Goal: Task Accomplishment & Management: Manage account settings

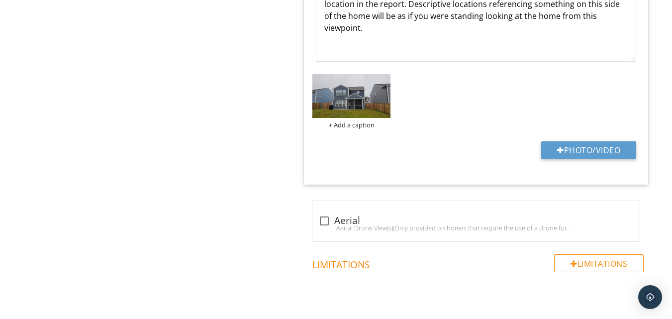
scroll to position [1798, 0]
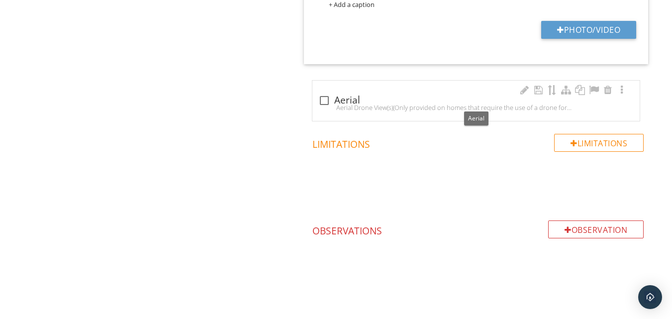
click at [323, 99] on div at bounding box center [324, 100] width 17 height 17
checkbox input "true"
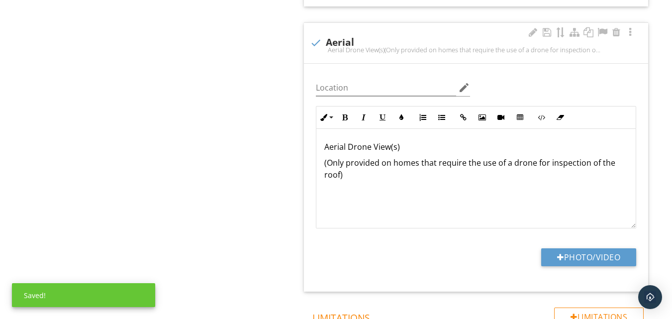
scroll to position [1947, 0]
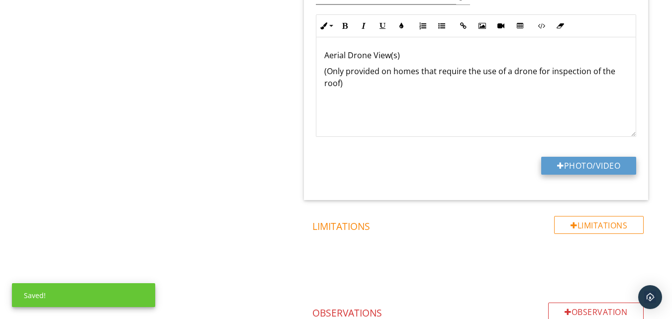
click at [612, 172] on button "Photo/Video" at bounding box center [588, 166] width 95 height 18
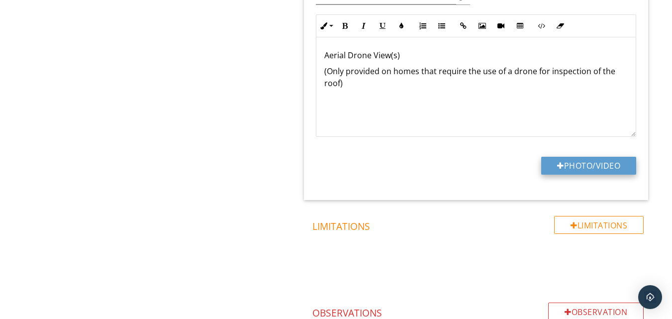
type input "C:\fakepath\DJI_20250929085830_0001_D.JPG"
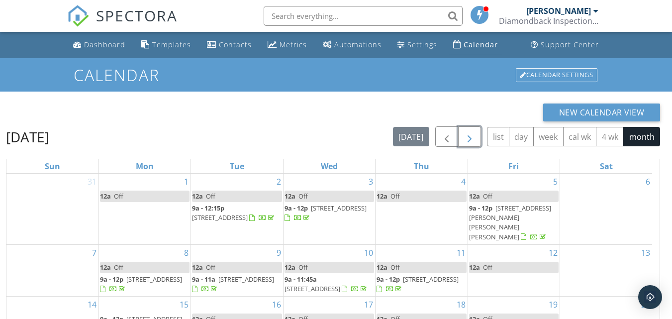
click at [472, 130] on button "button" at bounding box center [469, 136] width 23 height 20
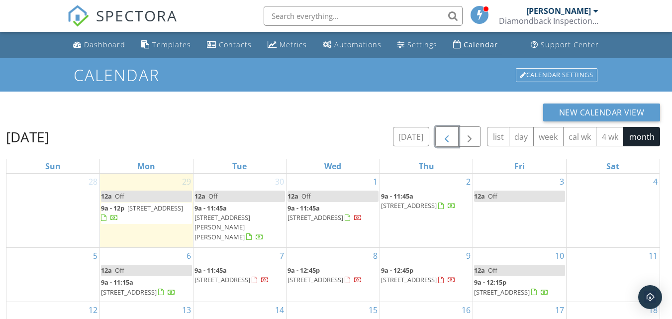
click at [446, 137] on span "button" at bounding box center [447, 137] width 12 height 12
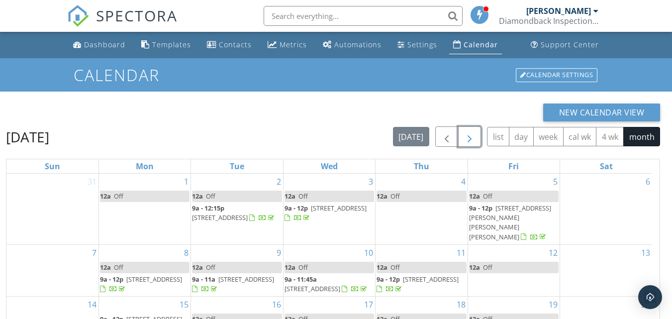
click at [474, 143] on span "button" at bounding box center [470, 137] width 12 height 12
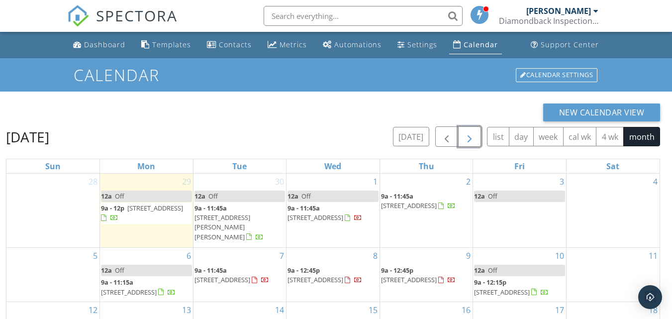
click at [471, 133] on span "button" at bounding box center [470, 137] width 12 height 12
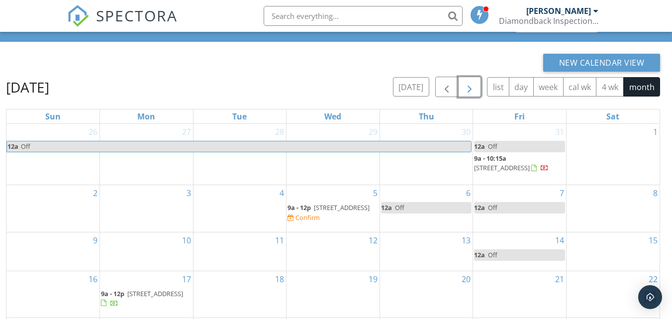
scroll to position [99, 0]
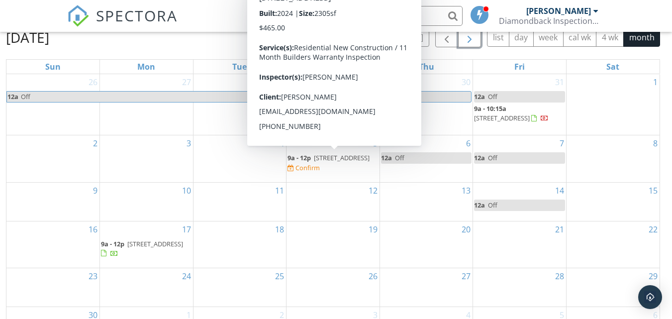
click at [342, 156] on span "[STREET_ADDRESS]" at bounding box center [342, 157] width 56 height 9
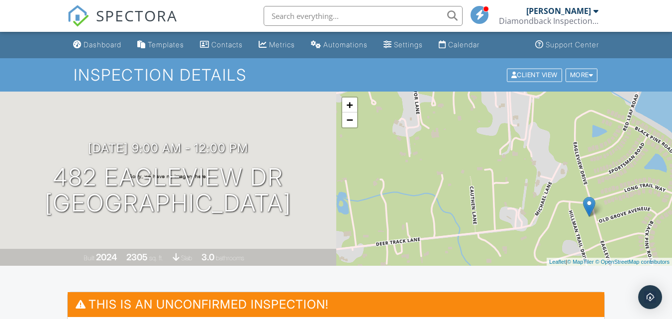
drag, startPoint x: 589, startPoint y: 198, endPoint x: 674, endPoint y: 237, distance: 93.7
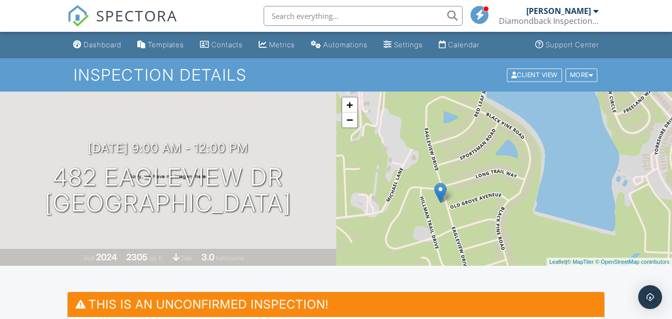
drag, startPoint x: 598, startPoint y: 135, endPoint x: 449, endPoint y: 123, distance: 150.3
click at [449, 123] on div "+ − Leaflet | © MapTiler © OpenStreetMap contributors" at bounding box center [504, 179] width 336 height 174
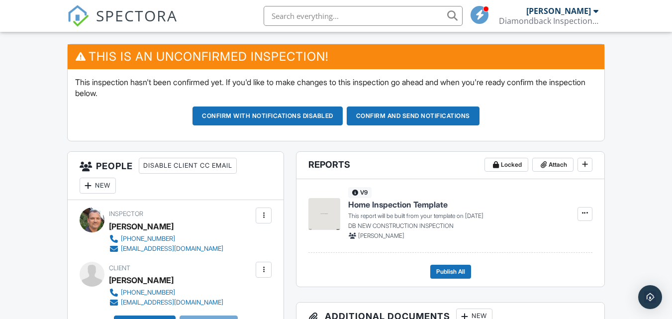
scroll to position [199, 0]
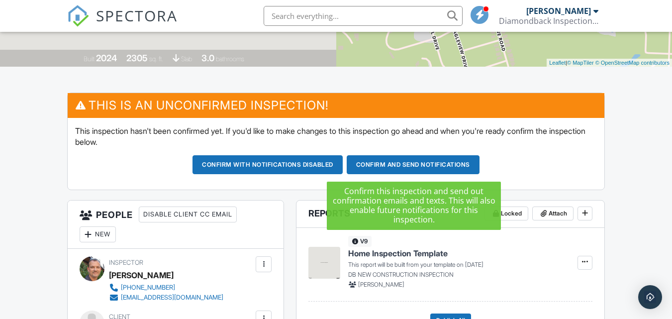
click at [423, 168] on button "Confirm and send notifications" at bounding box center [413, 164] width 133 height 19
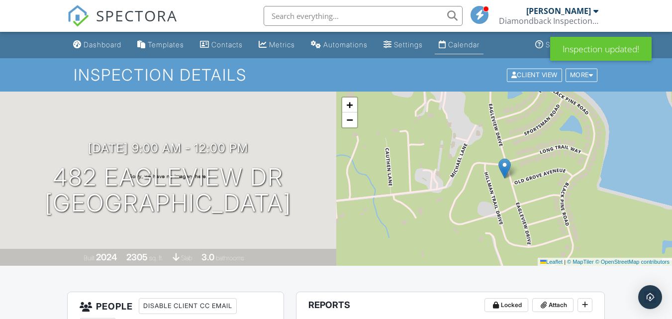
click at [475, 46] on div "Calendar" at bounding box center [463, 44] width 31 height 8
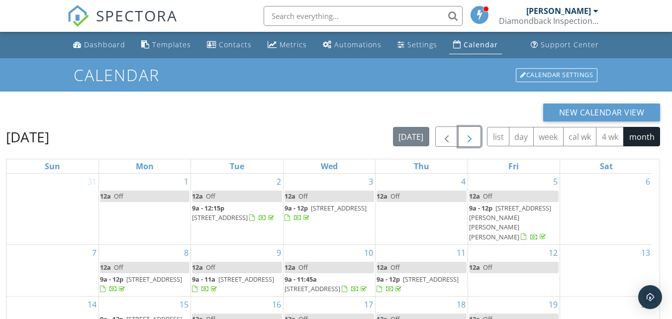
click at [475, 141] on span "button" at bounding box center [470, 137] width 12 height 12
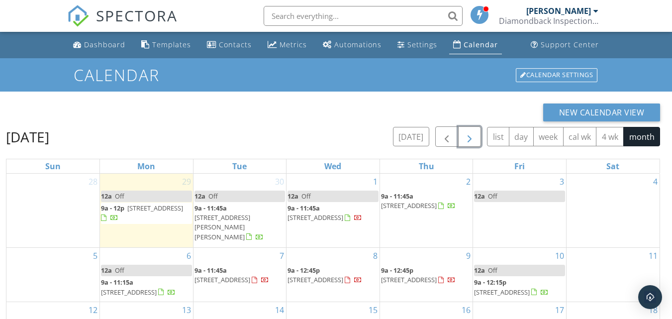
click at [472, 134] on span "button" at bounding box center [470, 137] width 12 height 12
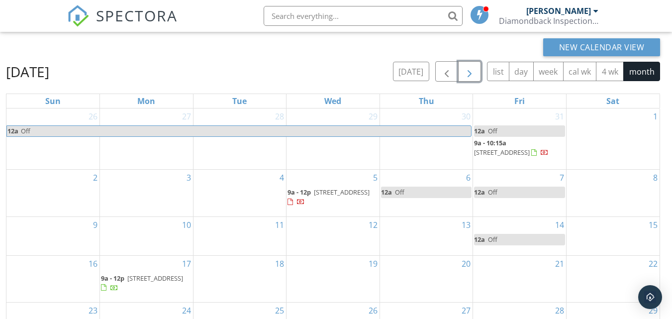
scroll to position [83, 0]
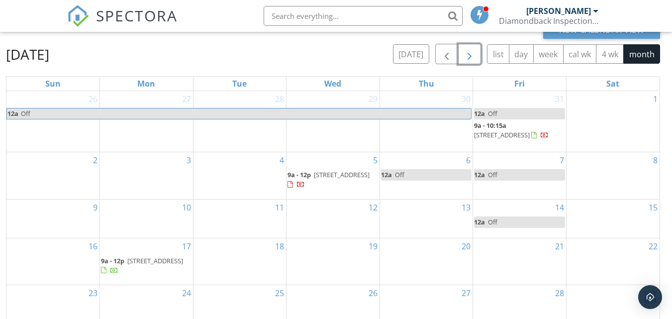
click at [168, 180] on div "3" at bounding box center [146, 175] width 93 height 47
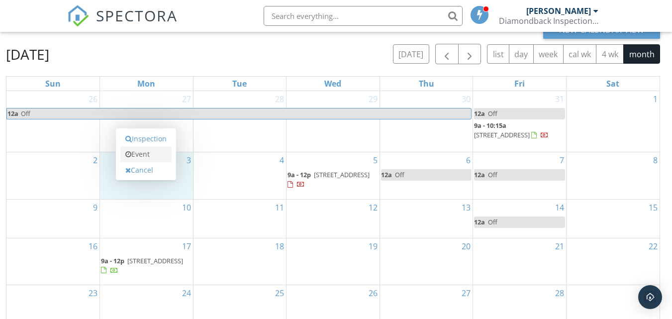
click at [144, 153] on link "Event" at bounding box center [145, 154] width 51 height 16
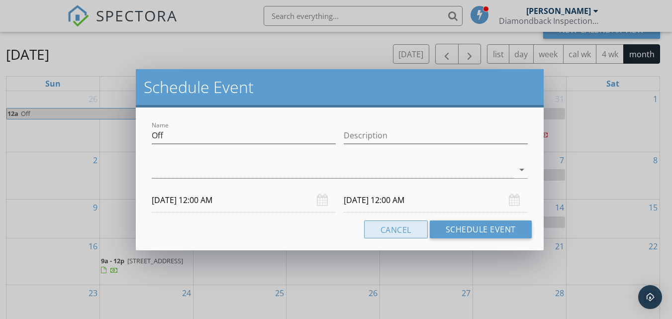
click at [401, 228] on button "Cancel" at bounding box center [396, 229] width 64 height 18
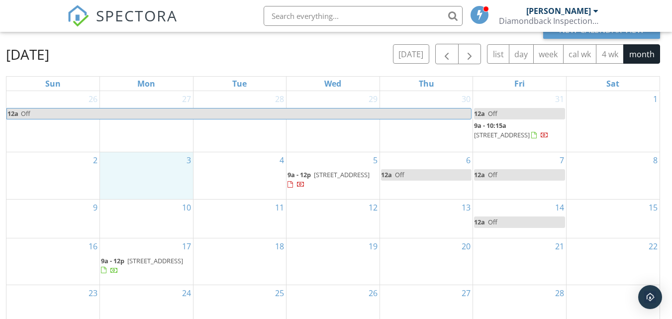
click at [180, 174] on div "3" at bounding box center [146, 175] width 93 height 47
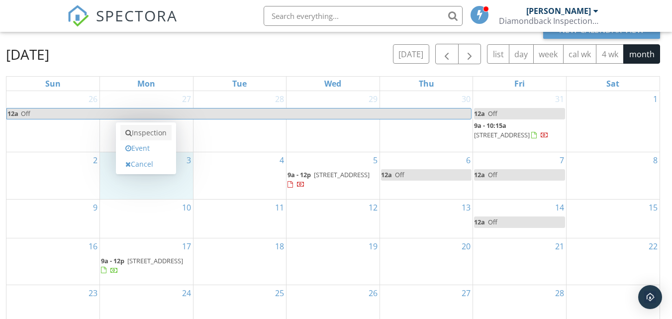
click at [151, 135] on link "Inspection" at bounding box center [145, 133] width 51 height 16
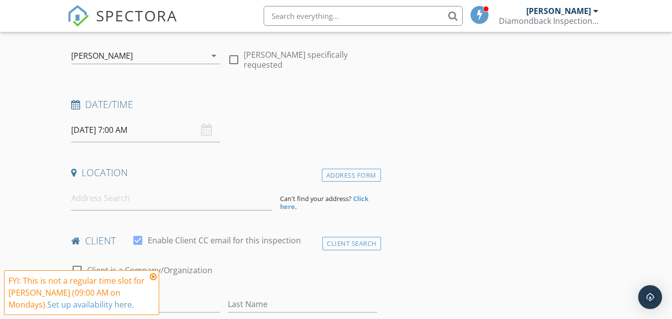
scroll to position [99, 0]
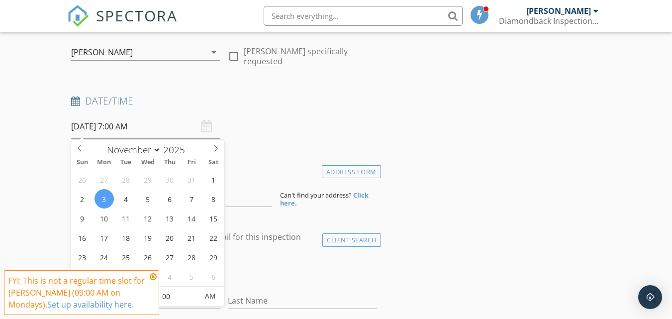
click at [140, 126] on input "[DATE] 7:00 AM" at bounding box center [145, 126] width 149 height 24
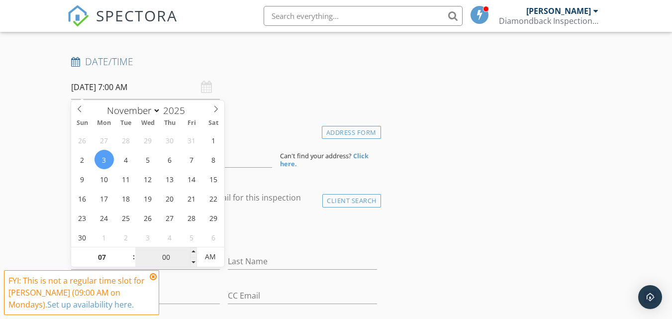
scroll to position [199, 0]
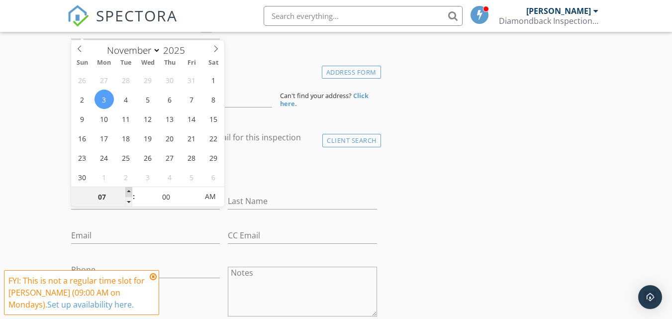
type input "08"
type input "11/03/2025 8:00 AM"
click at [128, 189] on span at bounding box center [128, 192] width 7 height 10
type input "09"
type input "11/03/2025 9:00 AM"
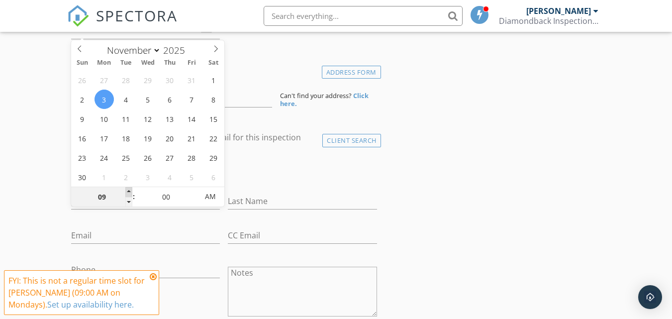
click at [128, 189] on span at bounding box center [128, 192] width 7 height 10
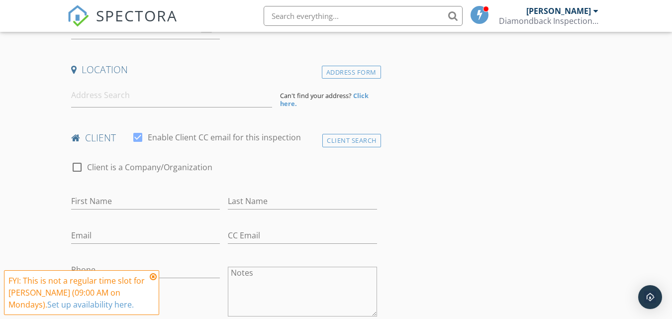
click at [151, 276] on icon at bounding box center [153, 277] width 7 height 8
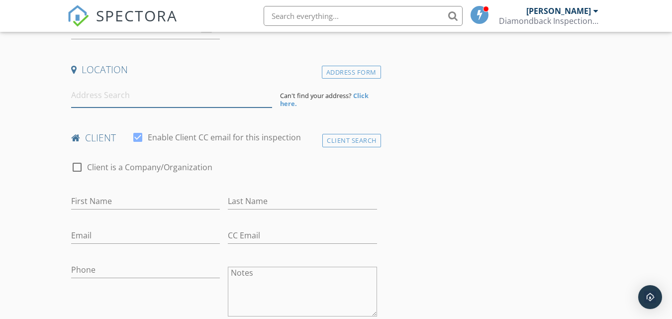
click at [114, 98] on input at bounding box center [171, 95] width 201 height 24
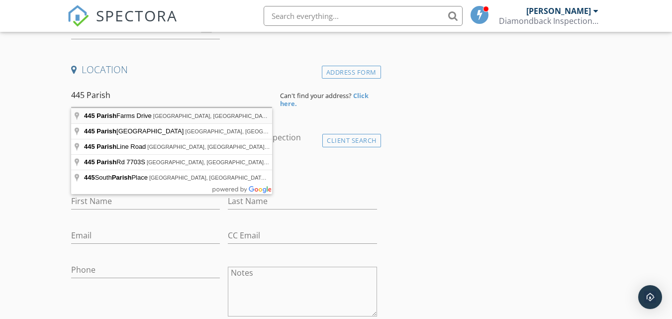
type input "445 Parish Farms Drive, Summerville, SC, USA"
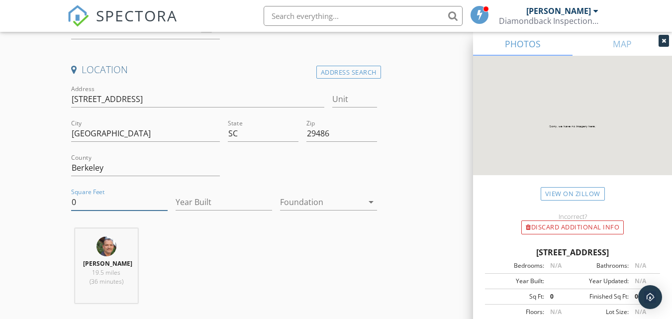
drag, startPoint x: 95, startPoint y: 204, endPoint x: 46, endPoint y: 209, distance: 49.6
type input "2305"
click at [202, 203] on input "Year Built" at bounding box center [224, 202] width 97 height 16
type input "2024"
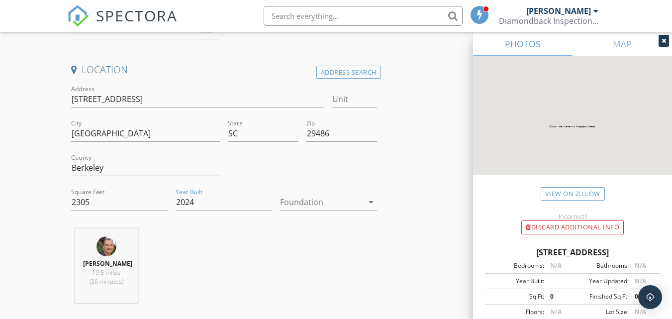
click at [326, 199] on div at bounding box center [321, 202] width 83 height 16
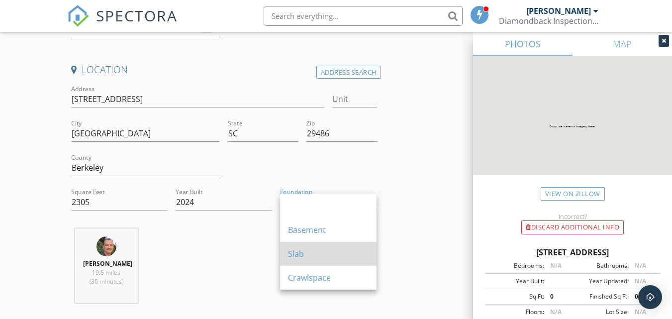
click at [324, 250] on div "Slab" at bounding box center [328, 254] width 81 height 12
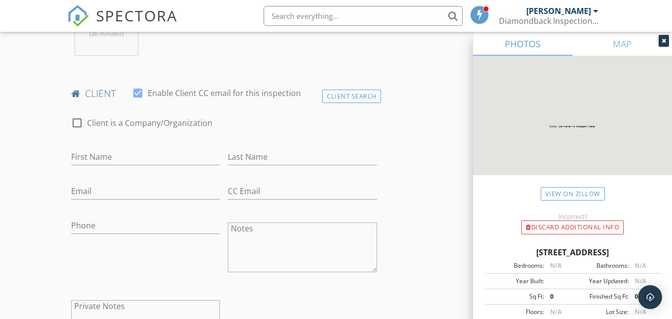
scroll to position [448, 0]
click at [115, 154] on input "First Name" at bounding box center [145, 156] width 149 height 16
type input "Stephen"
click at [260, 156] on input "Last Name" at bounding box center [302, 156] width 149 height 16
type input "Spiers"
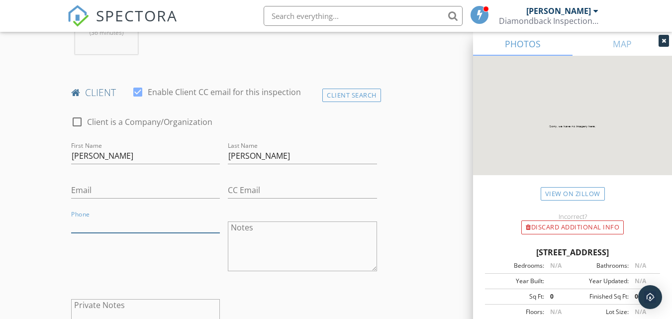
click at [120, 222] on input "Phone" at bounding box center [145, 224] width 149 height 16
type input "804-240-0170"
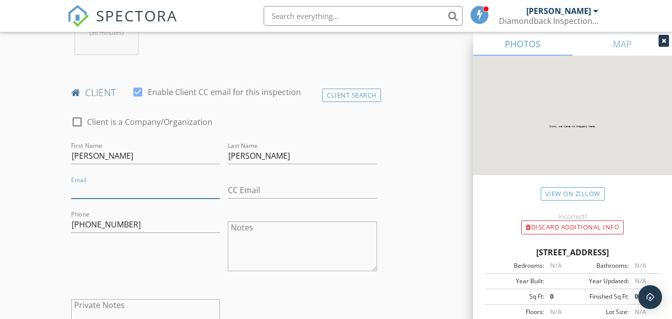
click at [124, 189] on input "Email" at bounding box center [145, 190] width 149 height 16
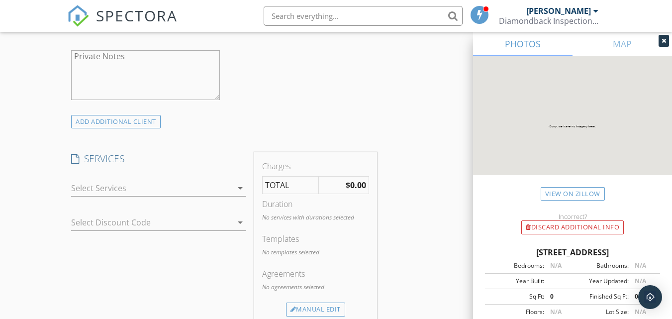
click at [164, 186] on div at bounding box center [151, 188] width 161 height 16
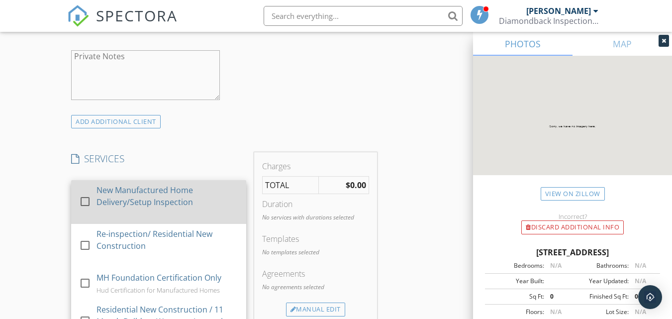
scroll to position [249, 0]
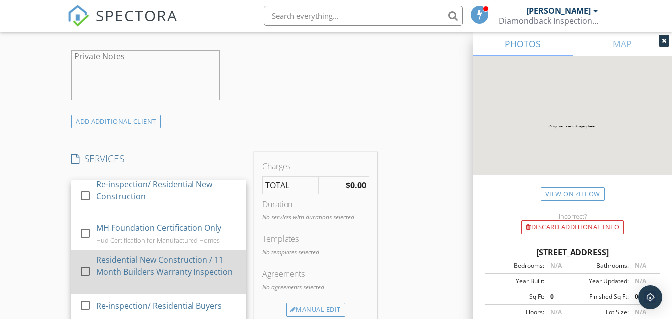
click at [180, 268] on div "Residential New Construction / 11 Month Builders Warranty Inspection" at bounding box center [168, 266] width 142 height 24
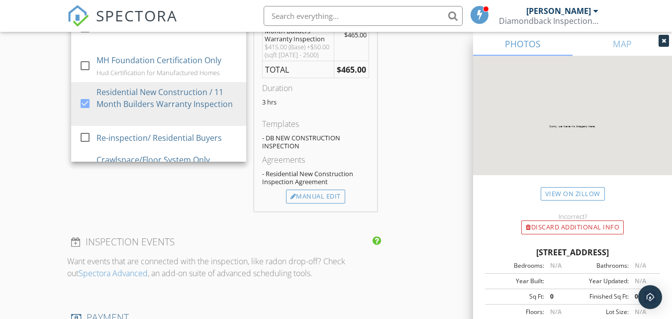
scroll to position [898, 0]
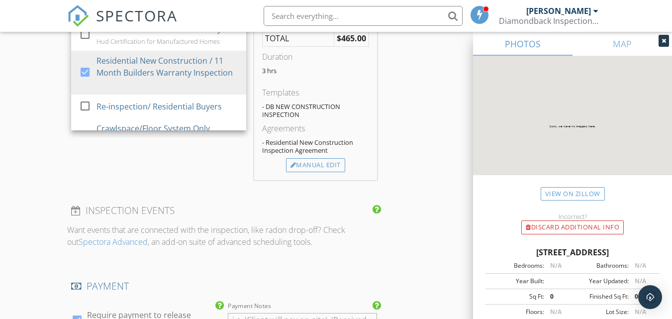
click at [171, 160] on div "SERVICES check_box_outline_blank Residential Buyers Inspection(Prev. Owned) che…" at bounding box center [158, 66] width 183 height 227
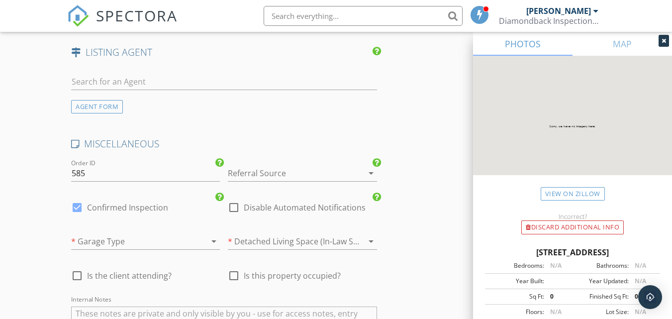
scroll to position [1346, 0]
click at [273, 180] on div at bounding box center [288, 173] width 121 height 16
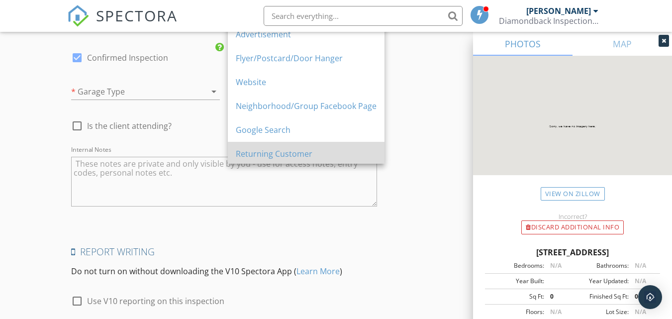
scroll to position [40, 0]
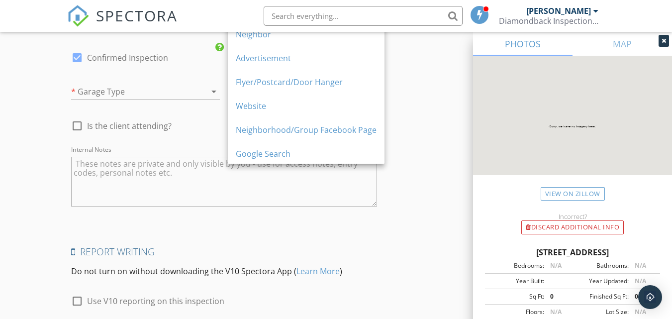
click at [298, 128] on div "Neighborhood/Group Facebook Page" at bounding box center [306, 130] width 141 height 12
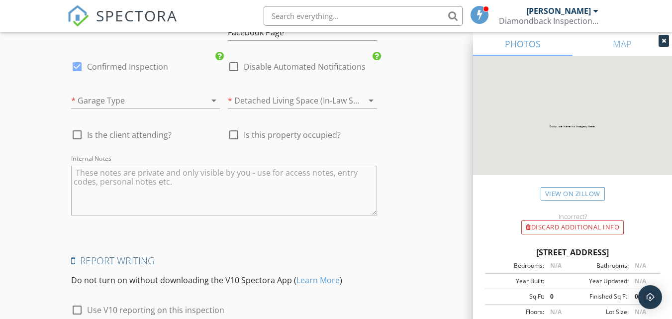
click at [139, 150] on div "check_box_outline_blank Is the client attending?" at bounding box center [121, 141] width 100 height 24
click at [137, 138] on span "Is the client attending?" at bounding box center [129, 135] width 85 height 10
checkbox input "true"
click at [236, 140] on div at bounding box center [233, 134] width 17 height 17
checkbox input "true"
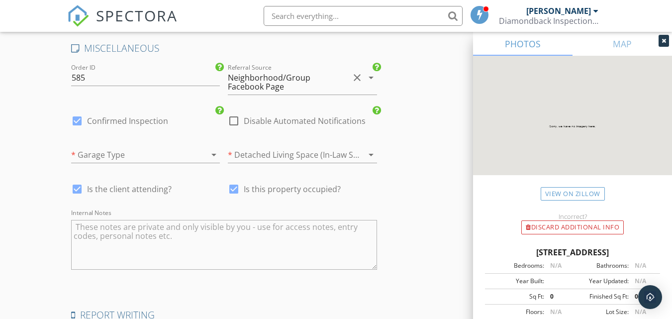
scroll to position [1445, 0]
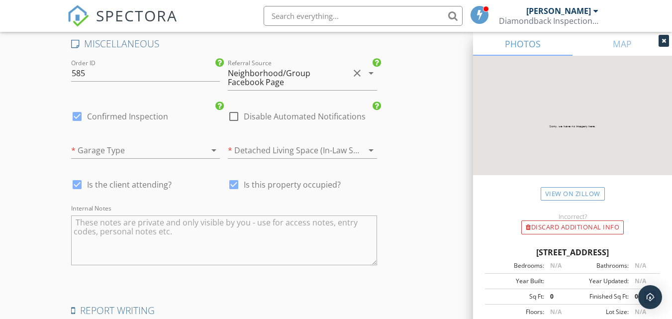
click at [178, 155] on div at bounding box center [131, 150] width 121 height 16
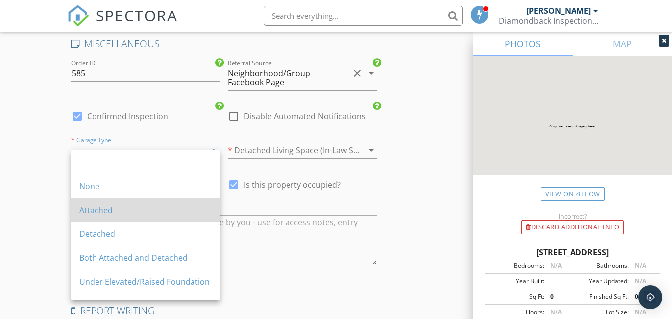
click at [170, 204] on div "Attached" at bounding box center [145, 210] width 133 height 12
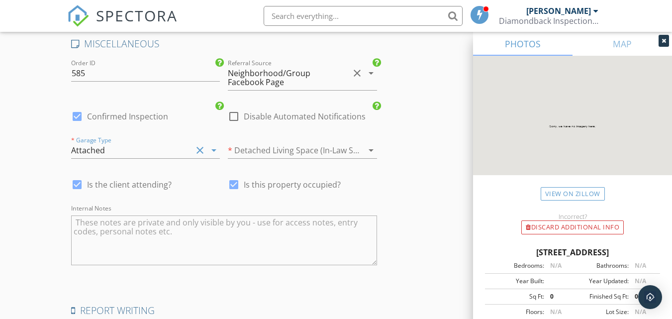
click at [318, 157] on div at bounding box center [288, 150] width 121 height 16
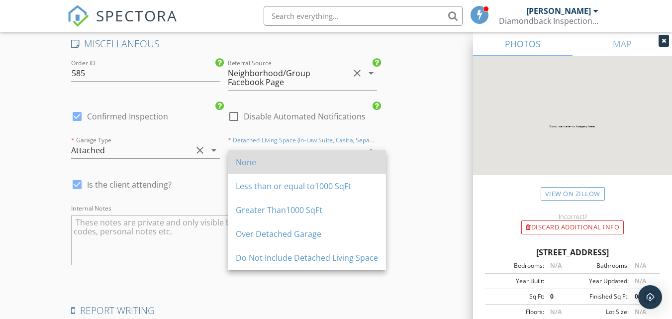
click at [318, 159] on div "None" at bounding box center [307, 162] width 142 height 12
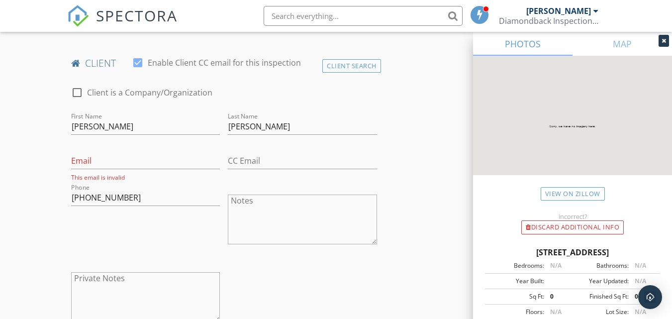
scroll to position [499, 0]
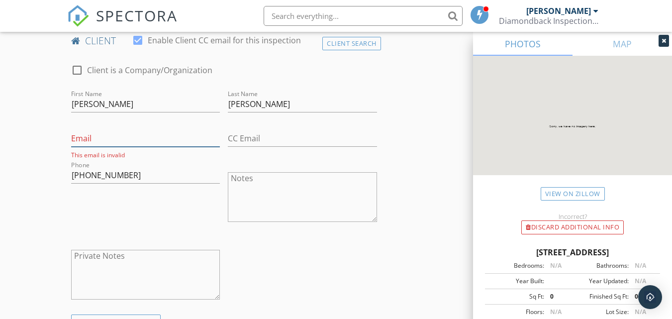
click at [117, 135] on input "Email" at bounding box center [145, 138] width 149 height 16
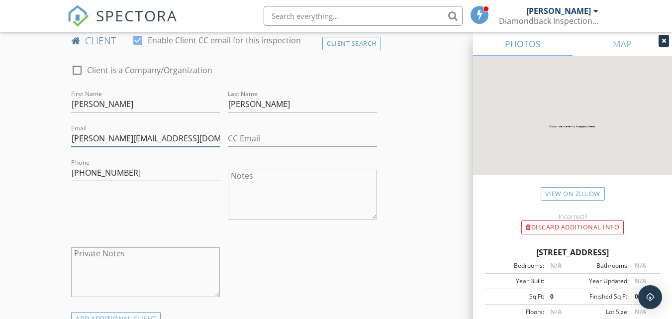
type input "stephen.spiers1@gmail.com"
click at [357, 12] on input "text" at bounding box center [363, 16] width 199 height 20
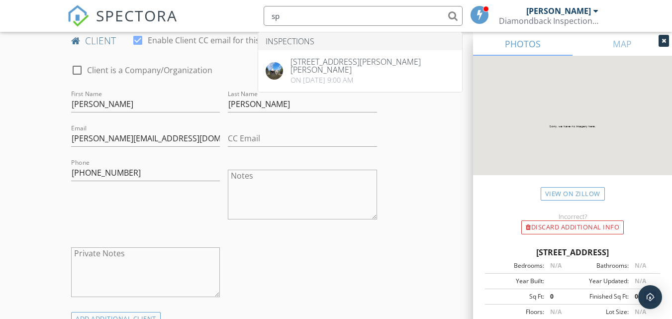
type input "s"
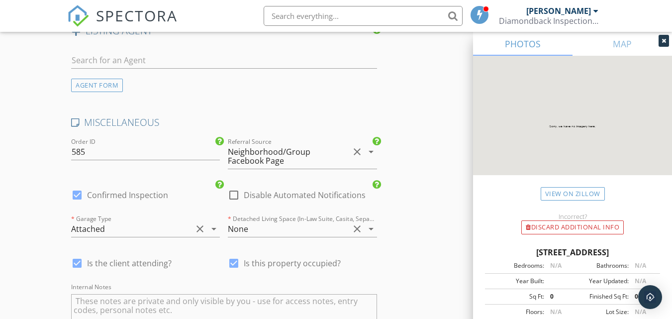
scroll to position [1393, 0]
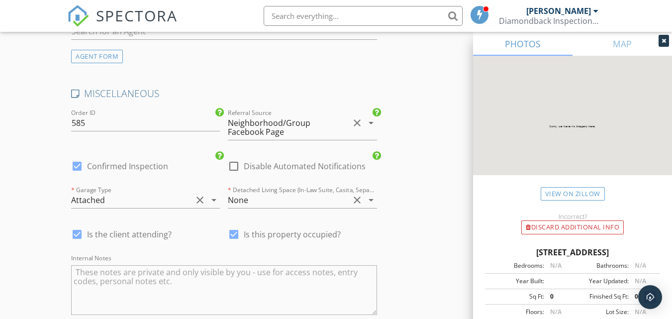
click at [370, 129] on icon "arrow_drop_down" at bounding box center [371, 123] width 12 height 12
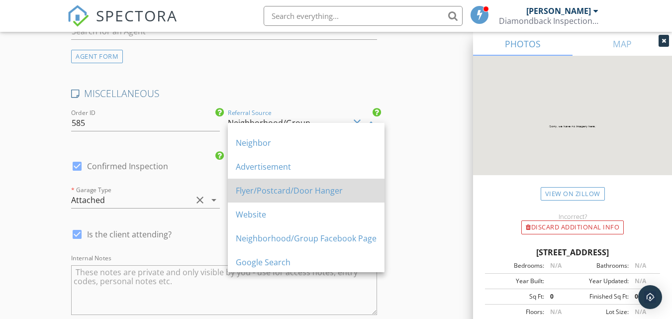
scroll to position [0, 0]
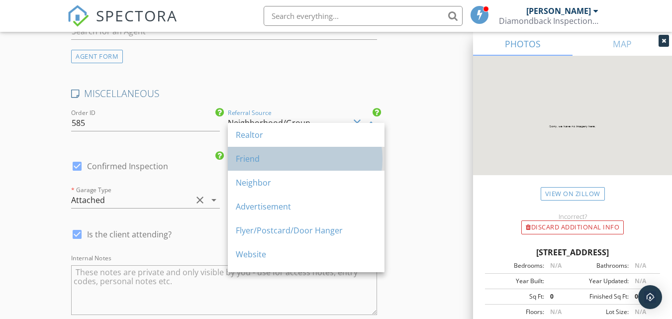
click at [306, 153] on div "Friend" at bounding box center [306, 159] width 141 height 12
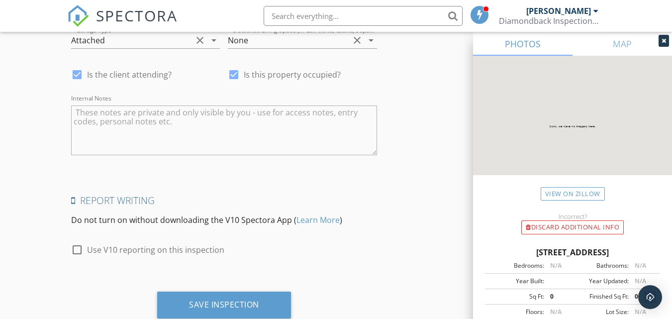
scroll to position [1582, 0]
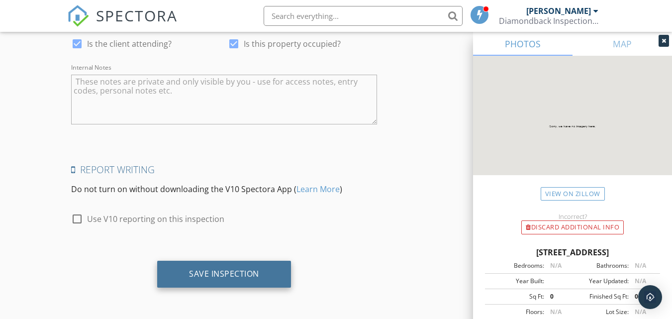
click at [240, 277] on div "Save Inspection" at bounding box center [224, 274] width 70 height 10
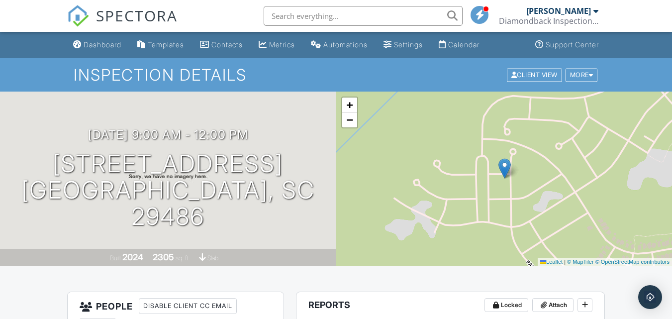
click at [477, 44] on div "Calendar" at bounding box center [463, 44] width 31 height 8
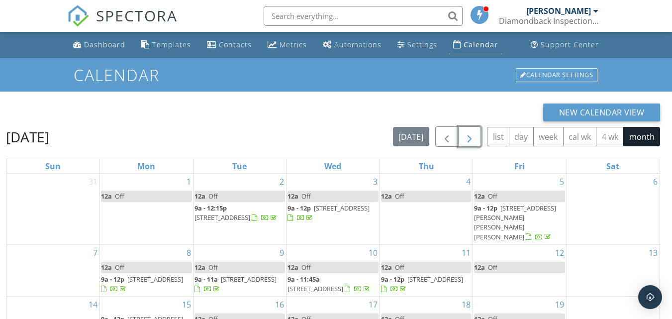
click at [470, 141] on span "button" at bounding box center [470, 137] width 12 height 12
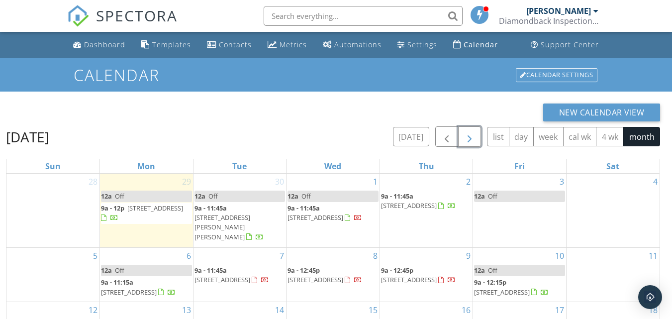
click at [470, 140] on span "button" at bounding box center [470, 137] width 12 height 12
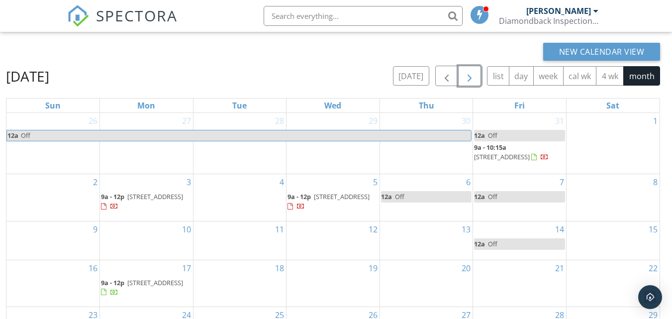
scroll to position [132, 0]
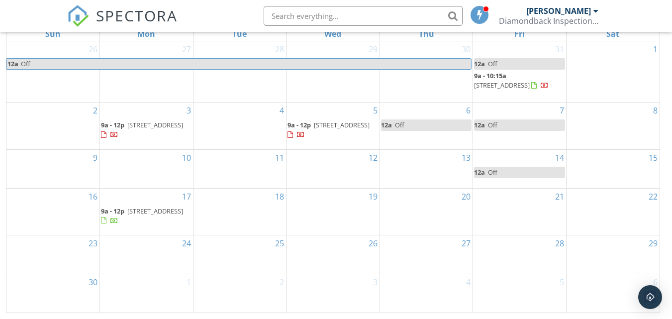
click at [137, 129] on span "[STREET_ADDRESS]" at bounding box center [155, 124] width 56 height 9
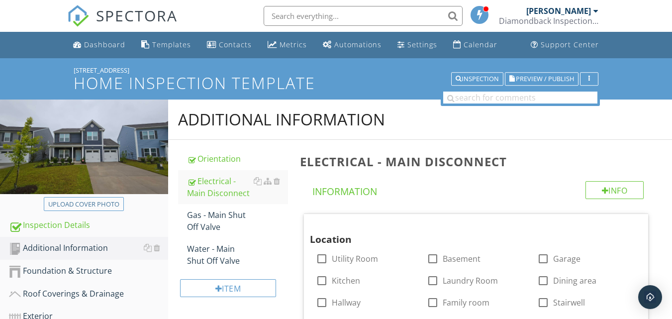
scroll to position [507, 0]
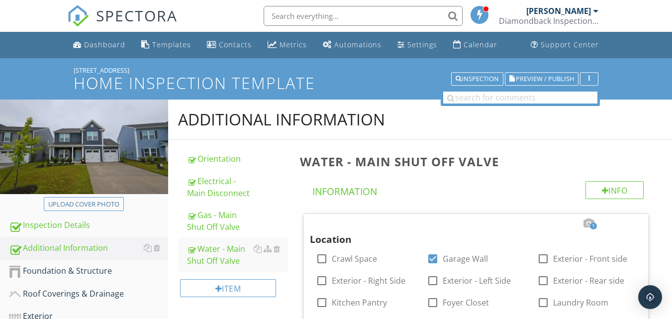
scroll to position [249, 0]
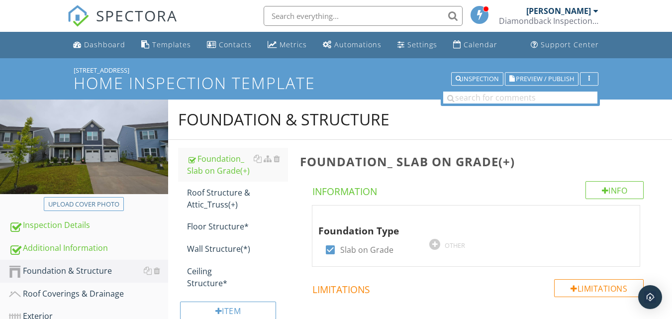
scroll to position [149, 0]
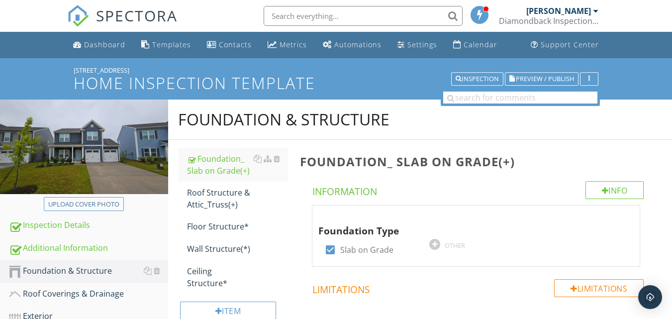
scroll to position [746, 0]
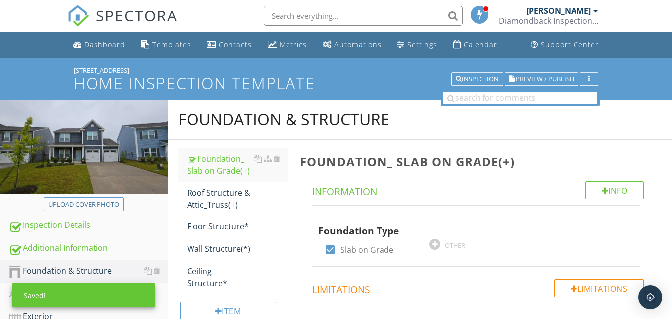
scroll to position [746, 0]
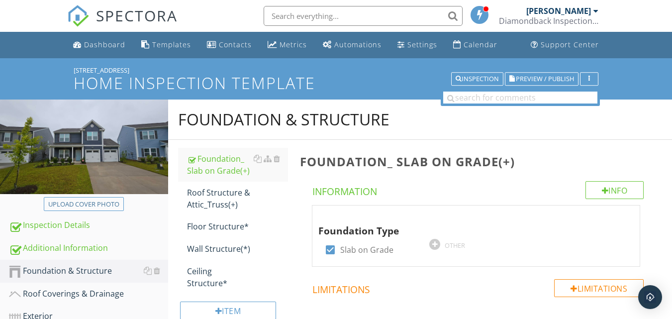
scroll to position [746, 0]
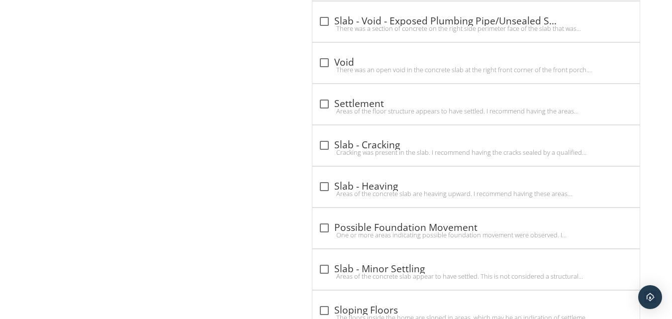
scroll to position [32, 0]
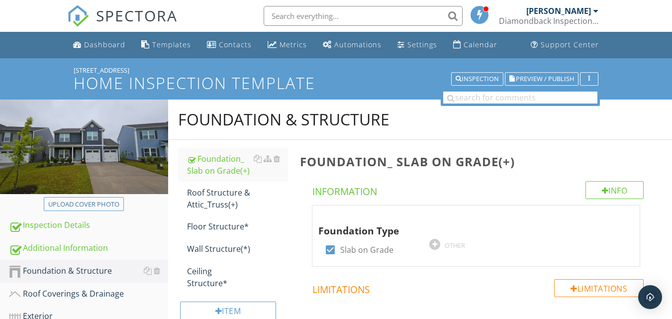
scroll to position [626, 0]
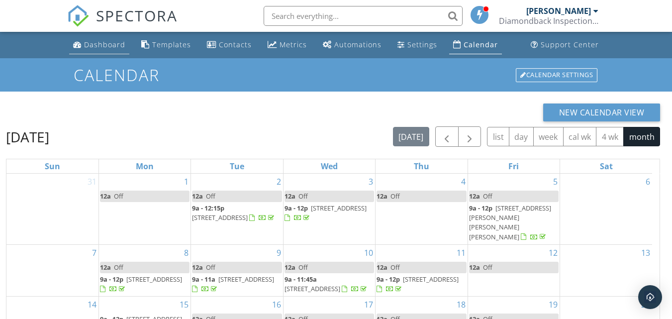
click at [96, 48] on div "Dashboard" at bounding box center [104, 44] width 41 height 9
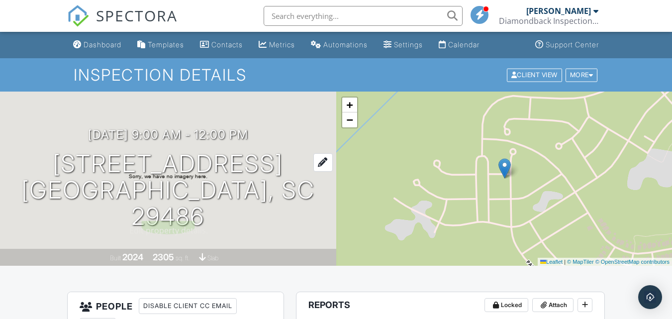
click at [318, 172] on div at bounding box center [322, 162] width 19 height 18
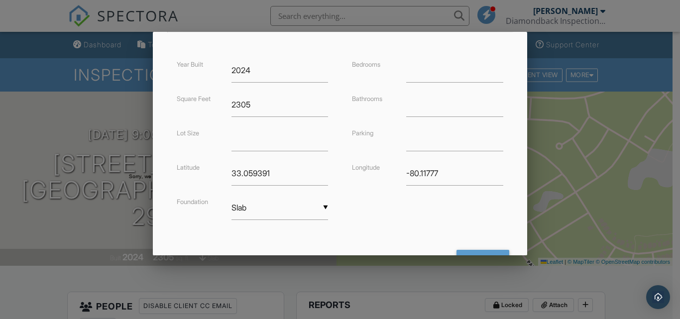
scroll to position [175, 0]
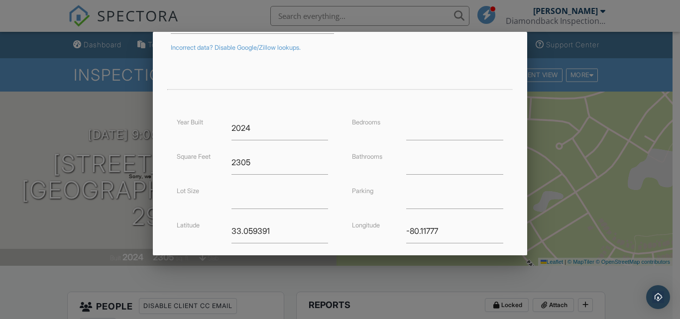
type input "[STREET_ADDRESS]"
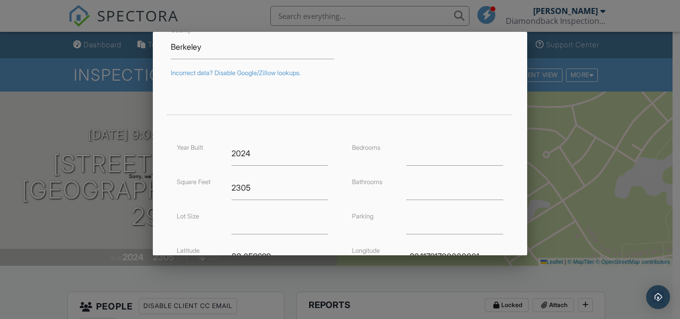
scroll to position [199, 0]
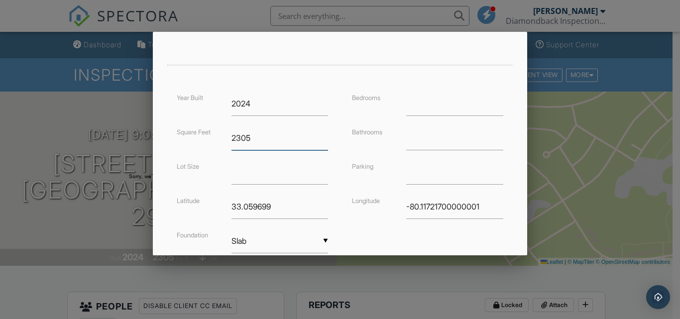
drag, startPoint x: 168, startPoint y: 133, endPoint x: 150, endPoint y: 133, distance: 17.4
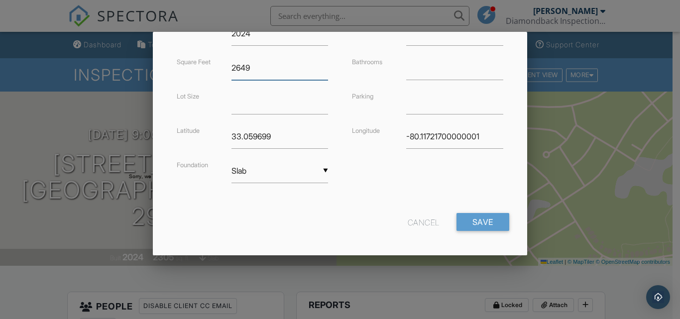
scroll to position [274, 0]
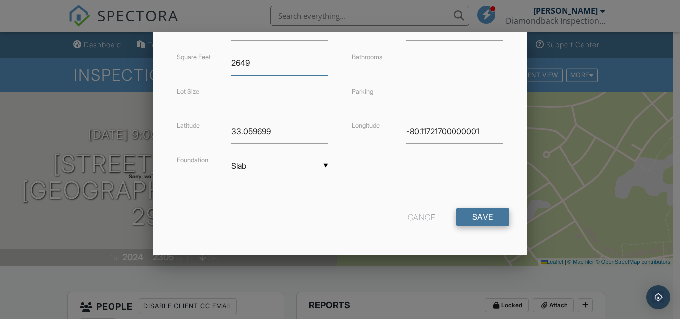
type input "2649"
click at [495, 218] on input "Save" at bounding box center [482, 217] width 53 height 18
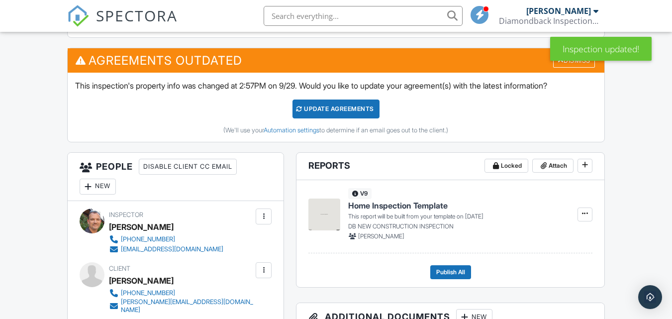
scroll to position [199, 0]
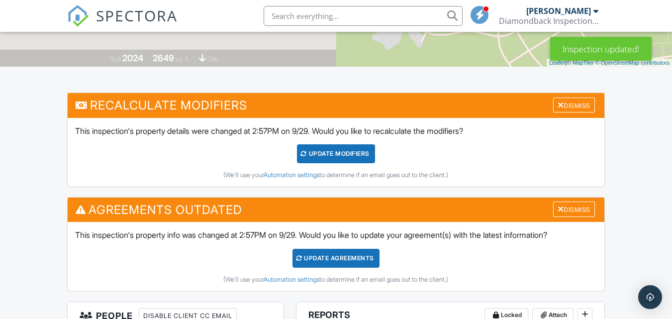
click at [342, 155] on div "UPDATE Modifiers" at bounding box center [336, 153] width 78 height 19
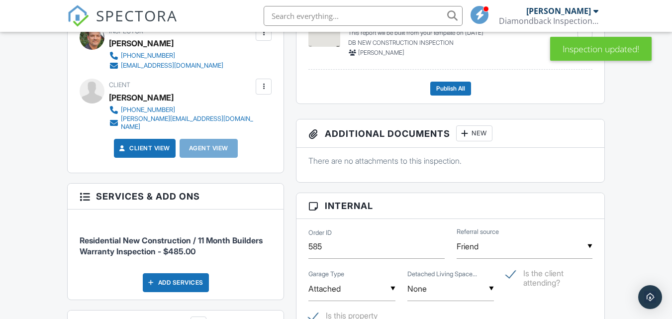
scroll to position [79, 0]
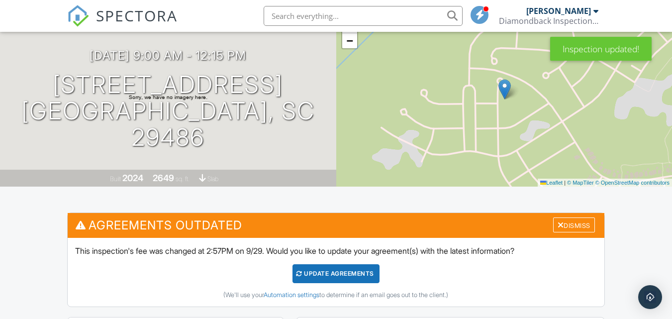
click at [345, 273] on div "Update Agreements" at bounding box center [336, 273] width 87 height 19
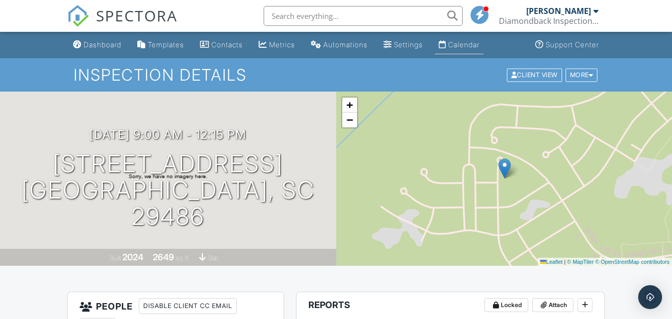
click at [480, 43] on div "Calendar" at bounding box center [463, 44] width 31 height 8
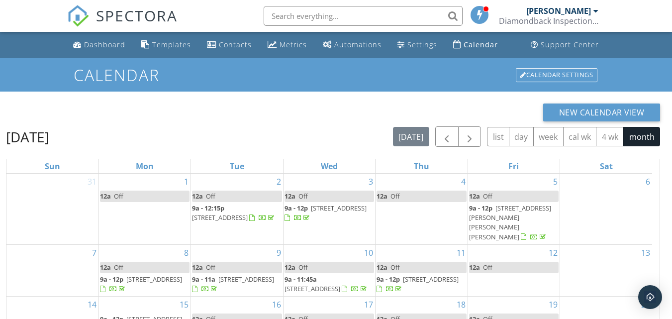
click at [476, 147] on div "September 2025 today list day week cal wk 4 wk month Sun Mon Tue Wed Thu Fri Sa…" at bounding box center [333, 285] width 654 height 319
click at [475, 139] on span "button" at bounding box center [470, 137] width 12 height 12
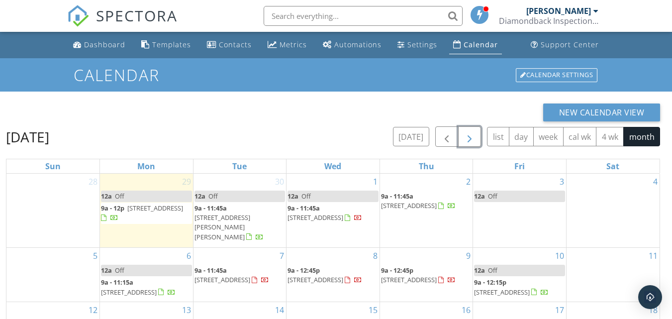
click at [475, 139] on span "button" at bounding box center [470, 137] width 12 height 12
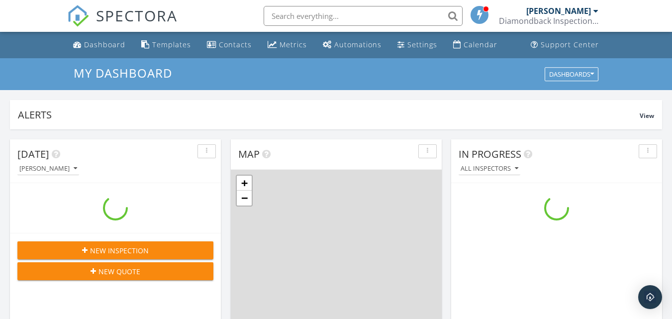
scroll to position [921, 688]
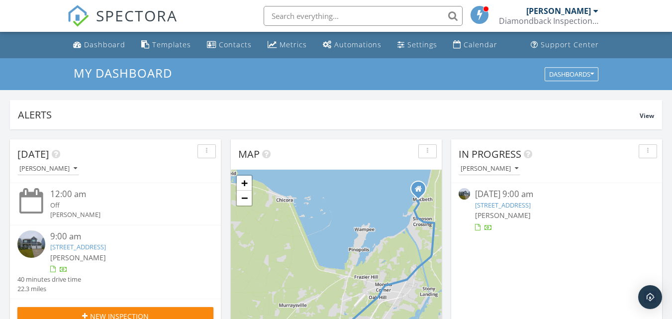
click at [531, 208] on link "[STREET_ADDRESS]" at bounding box center [503, 204] width 56 height 9
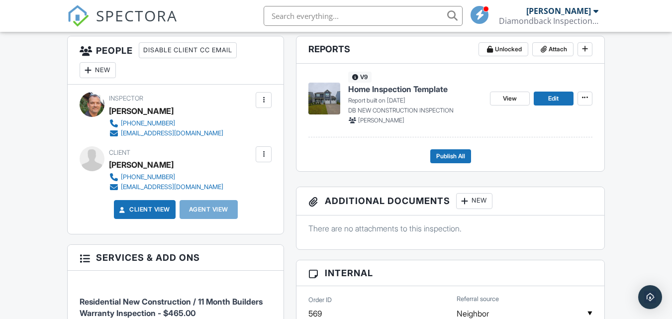
scroll to position [229, 0]
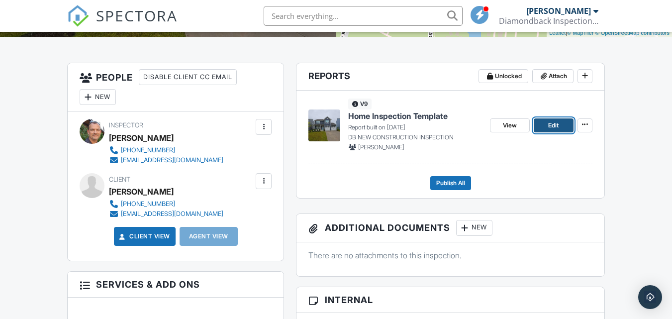
click at [552, 126] on span "Edit" at bounding box center [553, 125] width 10 height 10
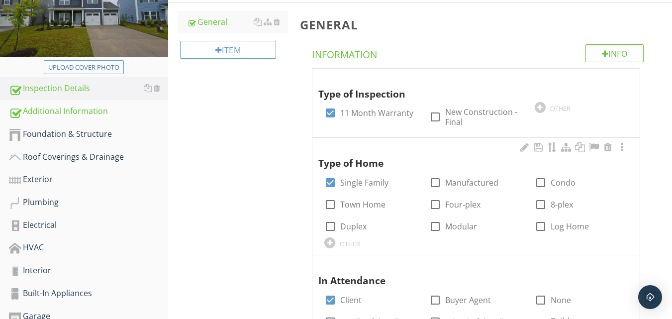
scroll to position [149, 0]
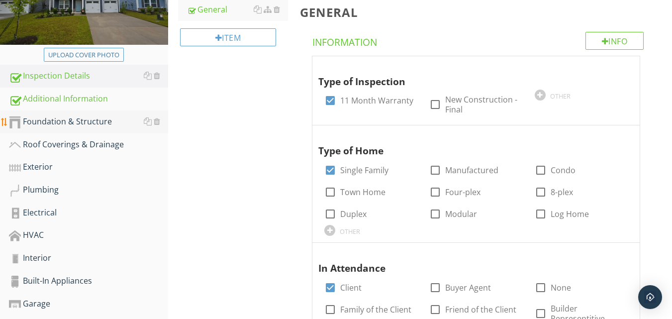
click at [64, 119] on div "Foundation & Structure" at bounding box center [88, 121] width 159 height 13
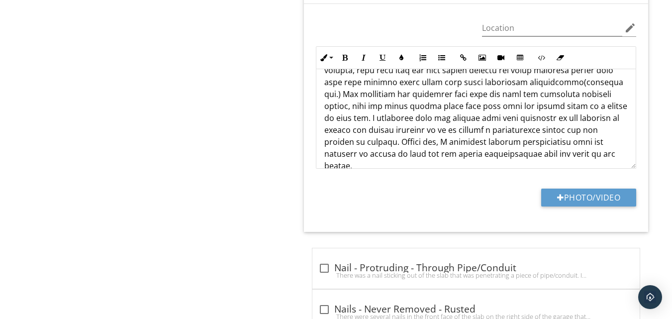
scroll to position [116, 0]
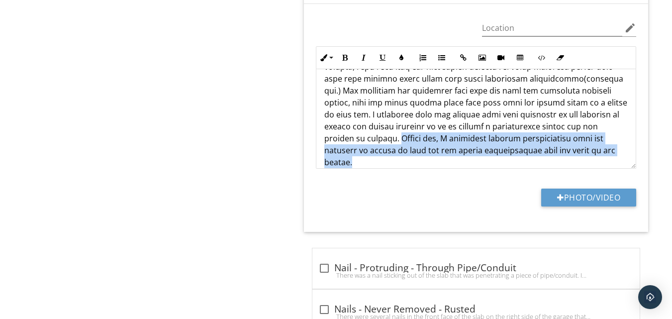
drag, startPoint x: 367, startPoint y: 137, endPoint x: 610, endPoint y: 150, distance: 244.1
click at [610, 150] on p at bounding box center [475, 66] width 303 height 203
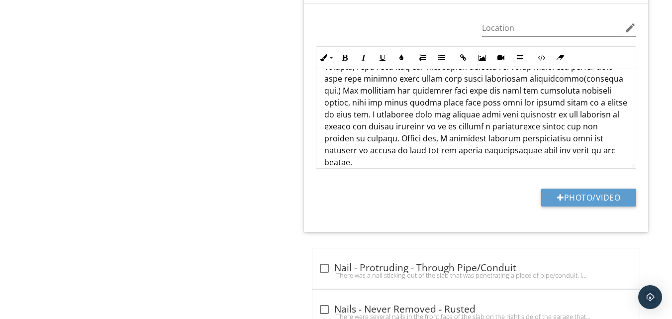
click at [351, 125] on p at bounding box center [475, 66] width 303 height 203
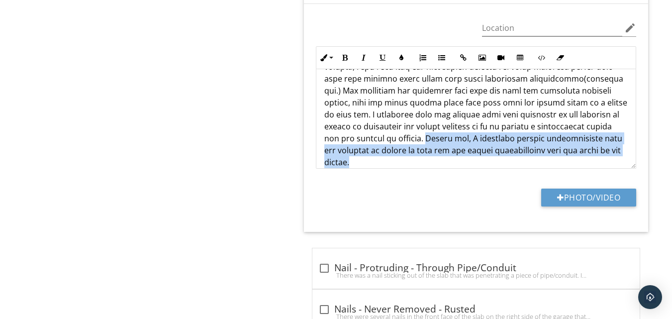
drag, startPoint x: 422, startPoint y: 138, endPoint x: 402, endPoint y: 157, distance: 27.8
click at [402, 157] on p at bounding box center [475, 66] width 303 height 203
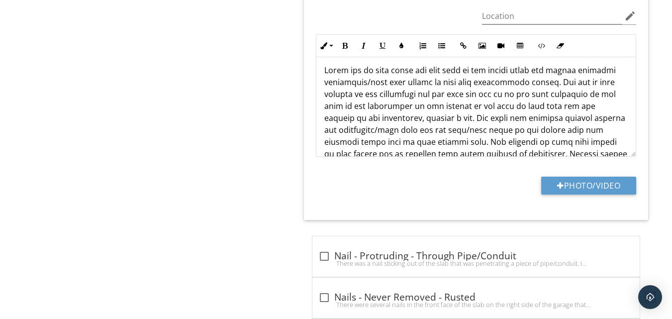
scroll to position [0, 0]
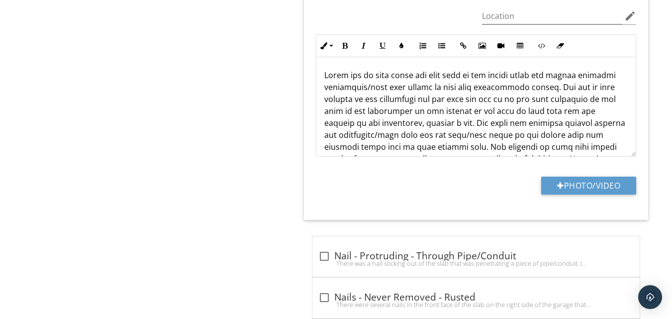
click at [403, 87] on p at bounding box center [475, 158] width 303 height 179
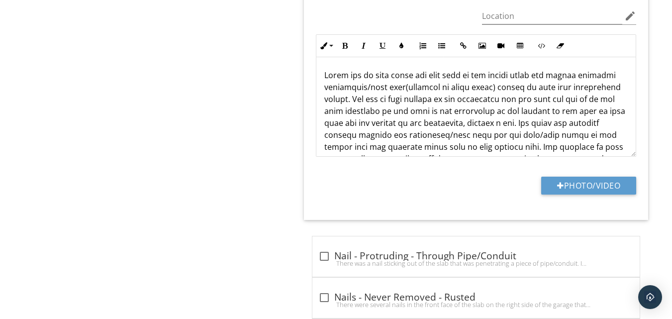
click at [359, 124] on p at bounding box center [475, 164] width 303 height 191
click at [419, 122] on p at bounding box center [475, 164] width 303 height 191
click at [587, 123] on p at bounding box center [475, 164] width 303 height 191
click at [388, 135] on p at bounding box center [475, 164] width 303 height 191
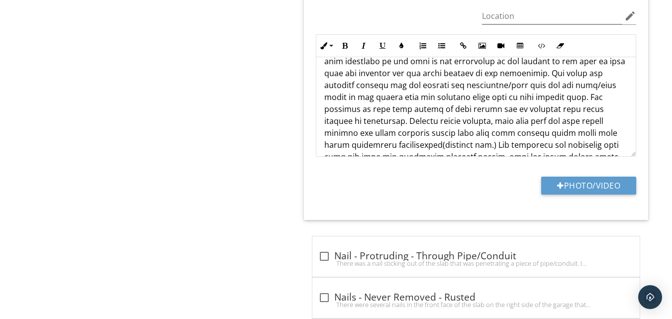
click at [441, 119] on p at bounding box center [475, 114] width 303 height 191
click at [478, 121] on p at bounding box center [475, 114] width 303 height 191
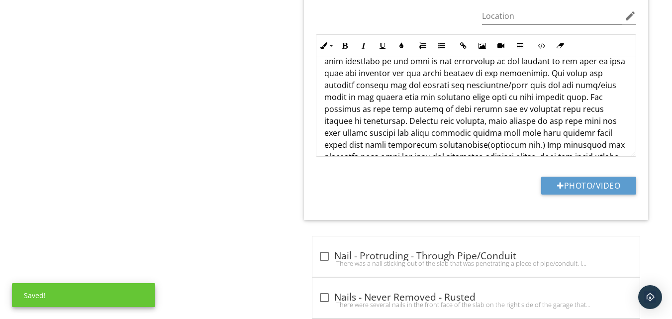
click at [558, 121] on p at bounding box center [475, 114] width 303 height 191
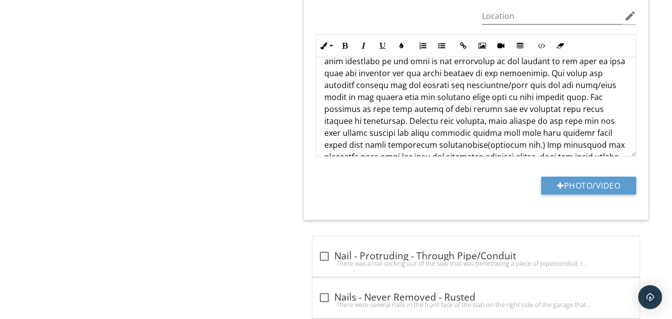
click at [450, 134] on p at bounding box center [475, 114] width 303 height 191
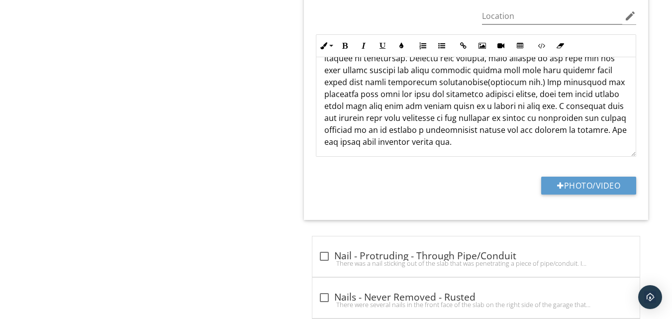
scroll to position [116, 0]
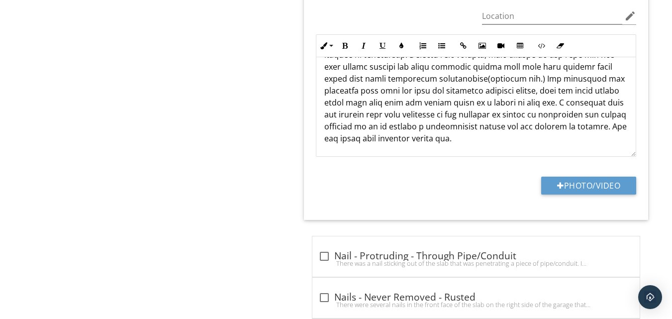
click at [416, 113] on p at bounding box center [475, 48] width 303 height 191
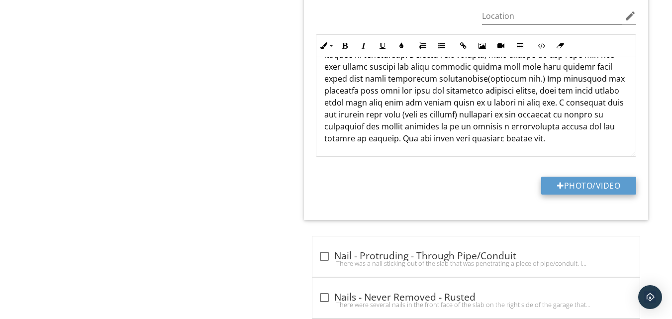
click at [563, 192] on button "Photo/Video" at bounding box center [588, 186] width 95 height 18
type input "C:\fakepath\2025-09-29 10.24.20.jpg"
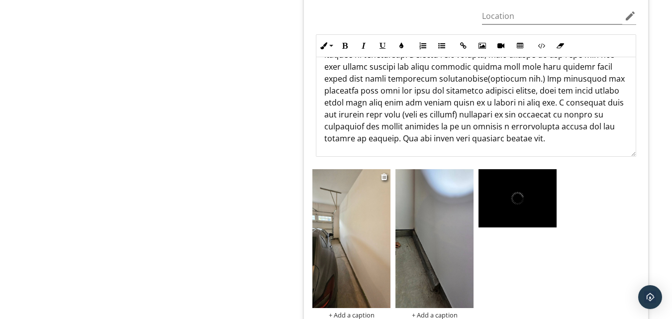
click at [361, 242] on img at bounding box center [351, 238] width 78 height 139
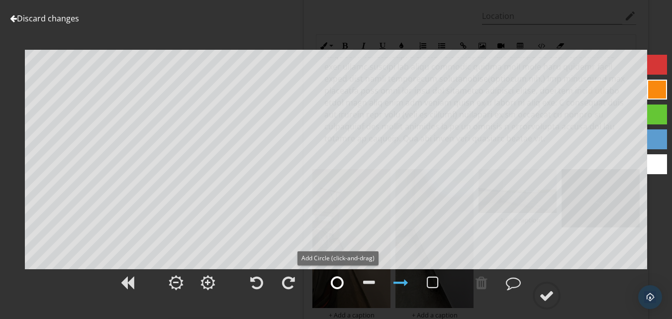
click at [339, 275] on div at bounding box center [337, 282] width 25 height 25
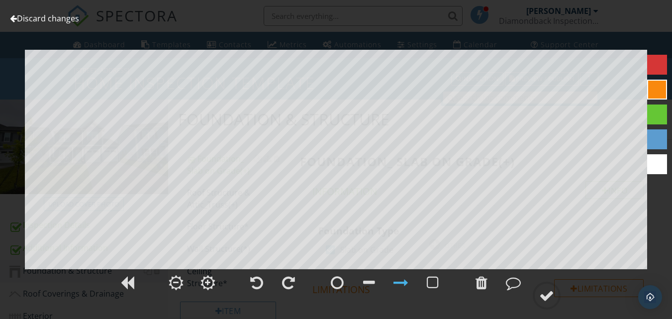
scroll to position [659, 0]
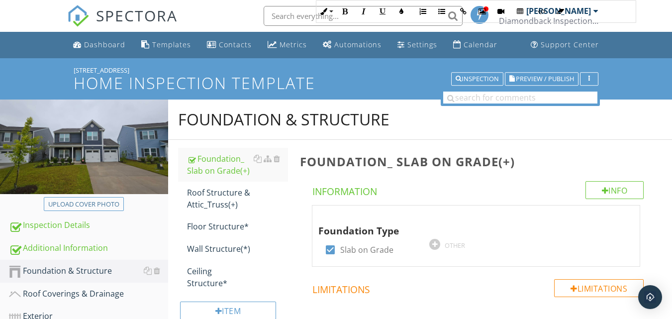
scroll to position [708, 0]
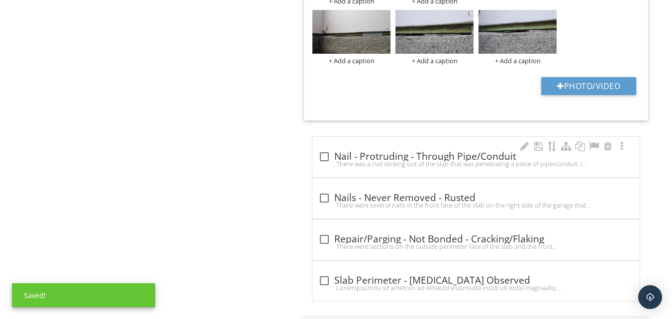
scroll to position [116, 0]
